Goal: Check status: Check status

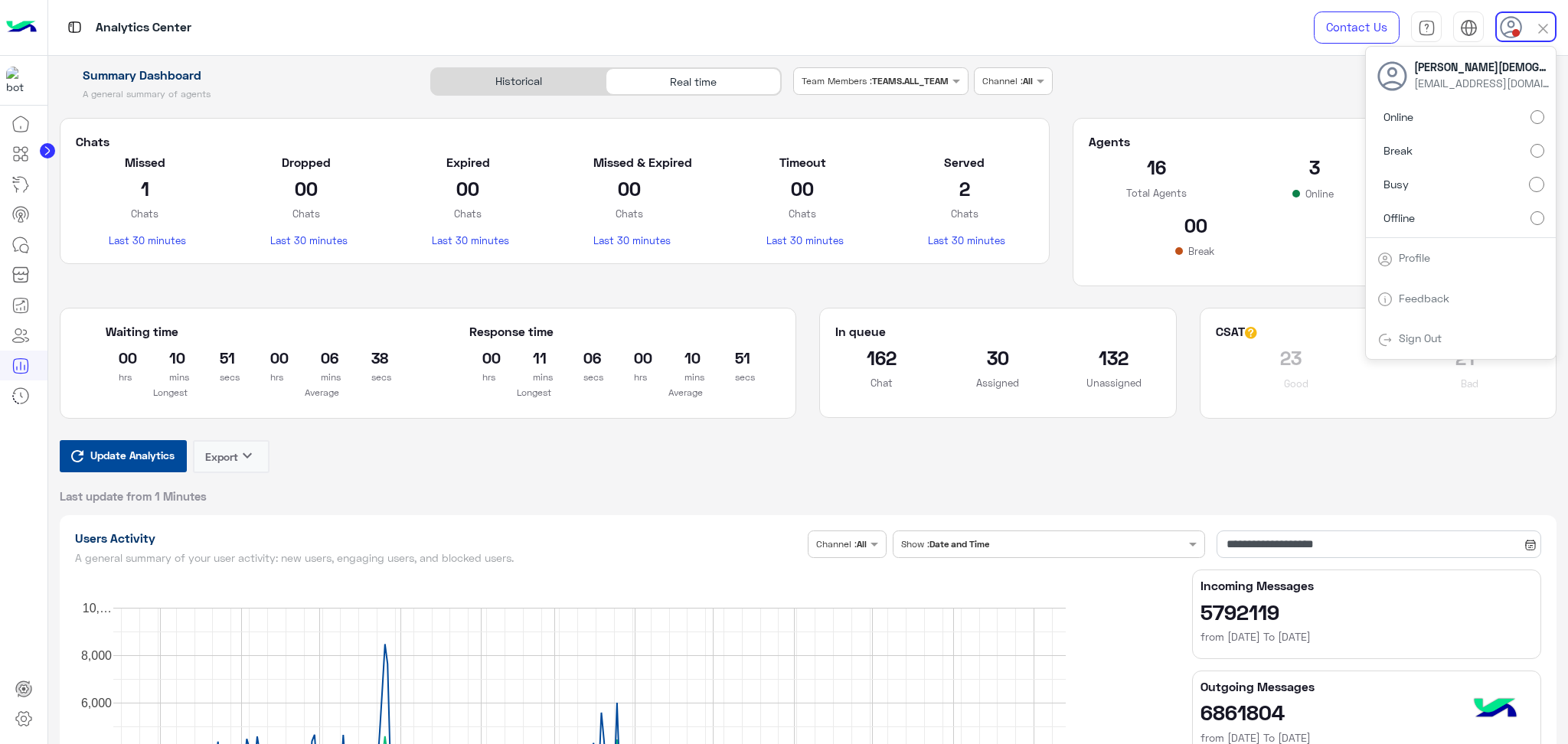
click at [1429, 224] on label "Offline" at bounding box center [1461, 217] width 167 height 28
click at [1121, 456] on div "Update Analytics Export keyboard_arrow_down Last update from 1 Minutes" at bounding box center [808, 471] width 1497 height 64
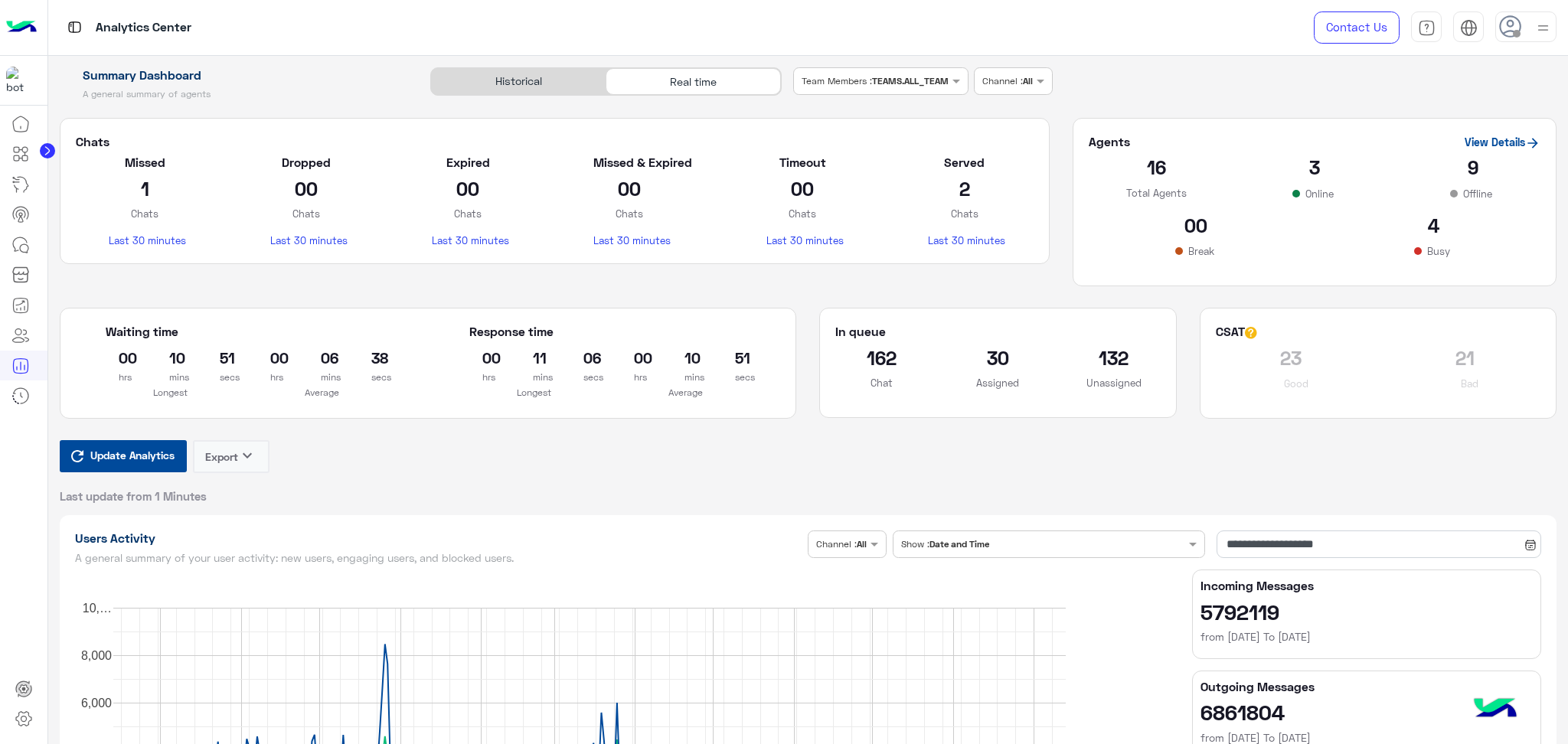
click at [135, 463] on span "Update Analytics" at bounding box center [132, 455] width 92 height 20
